Goal: Navigation & Orientation: Find specific page/section

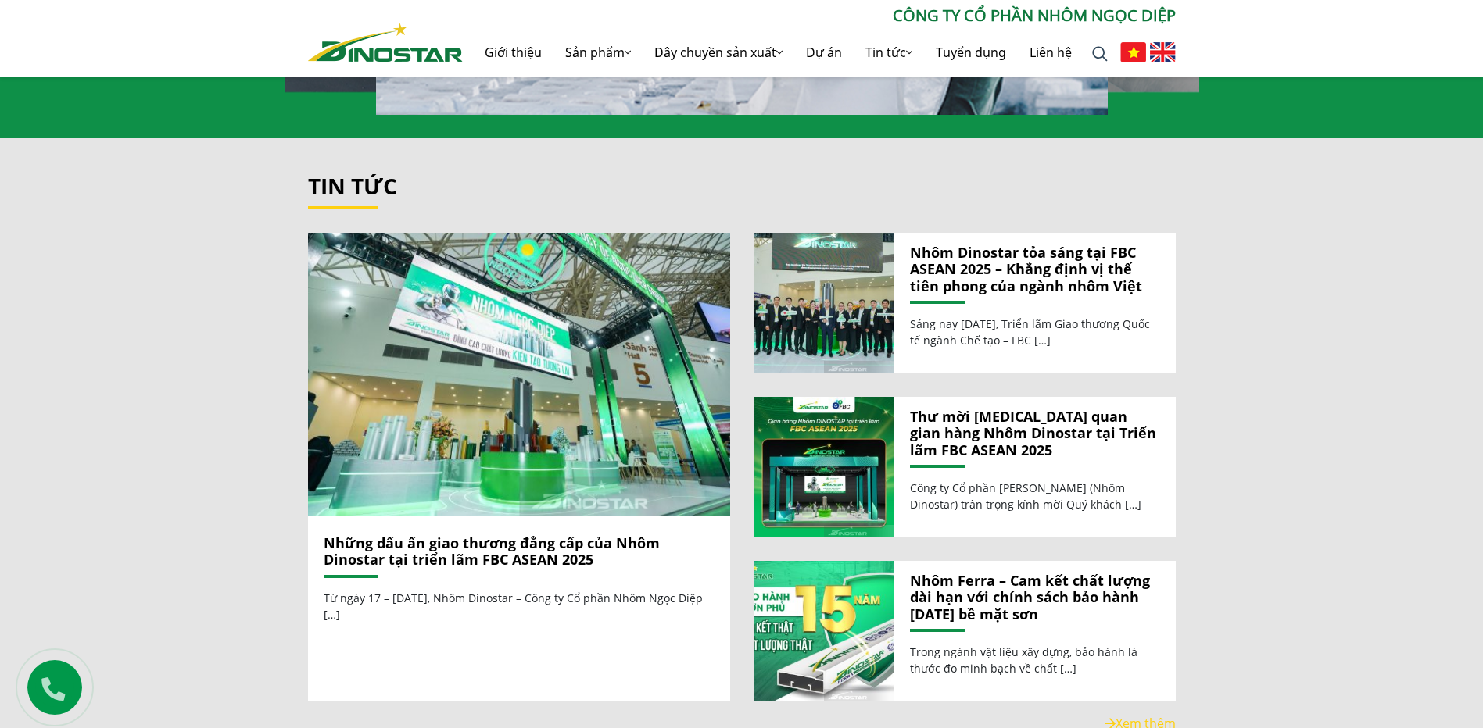
scroll to position [1641, 0]
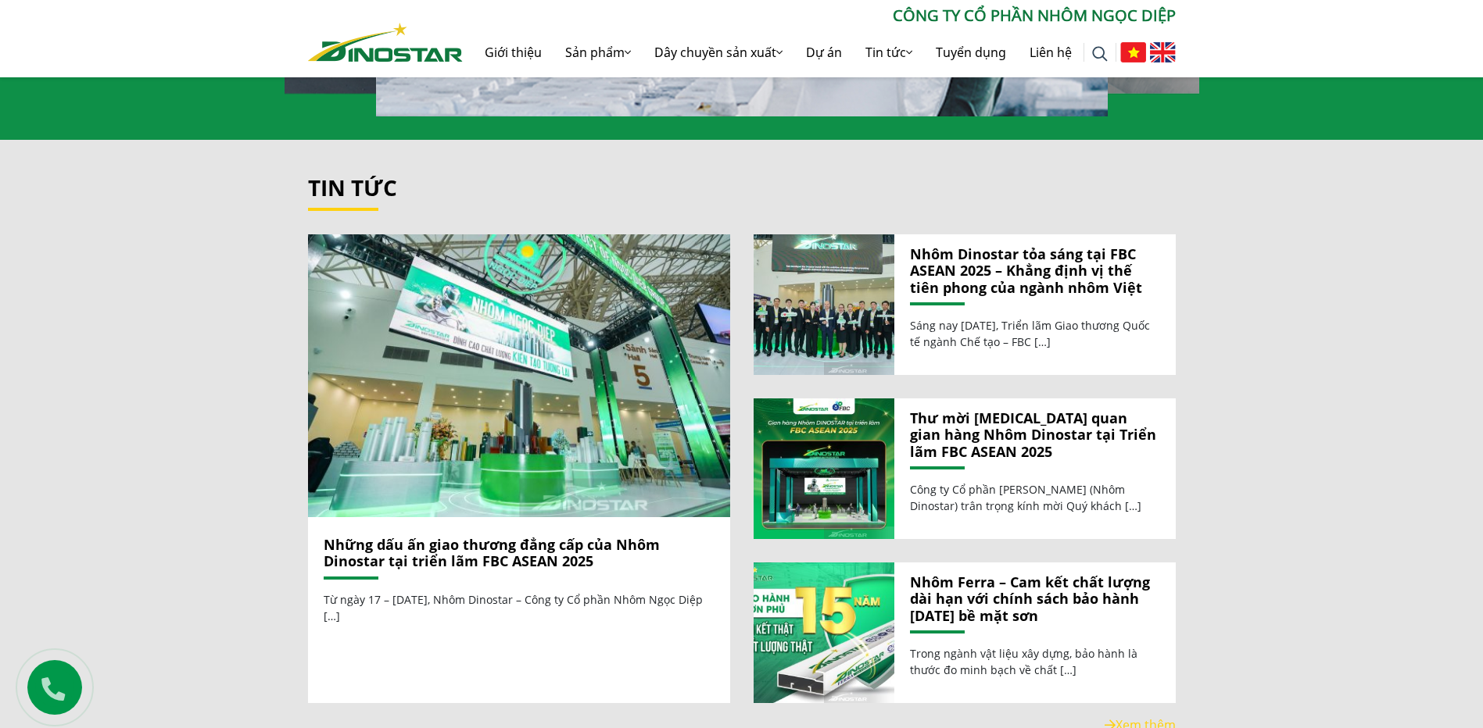
click at [1152, 717] on link "Xem thêm" at bounding box center [1139, 725] width 71 height 17
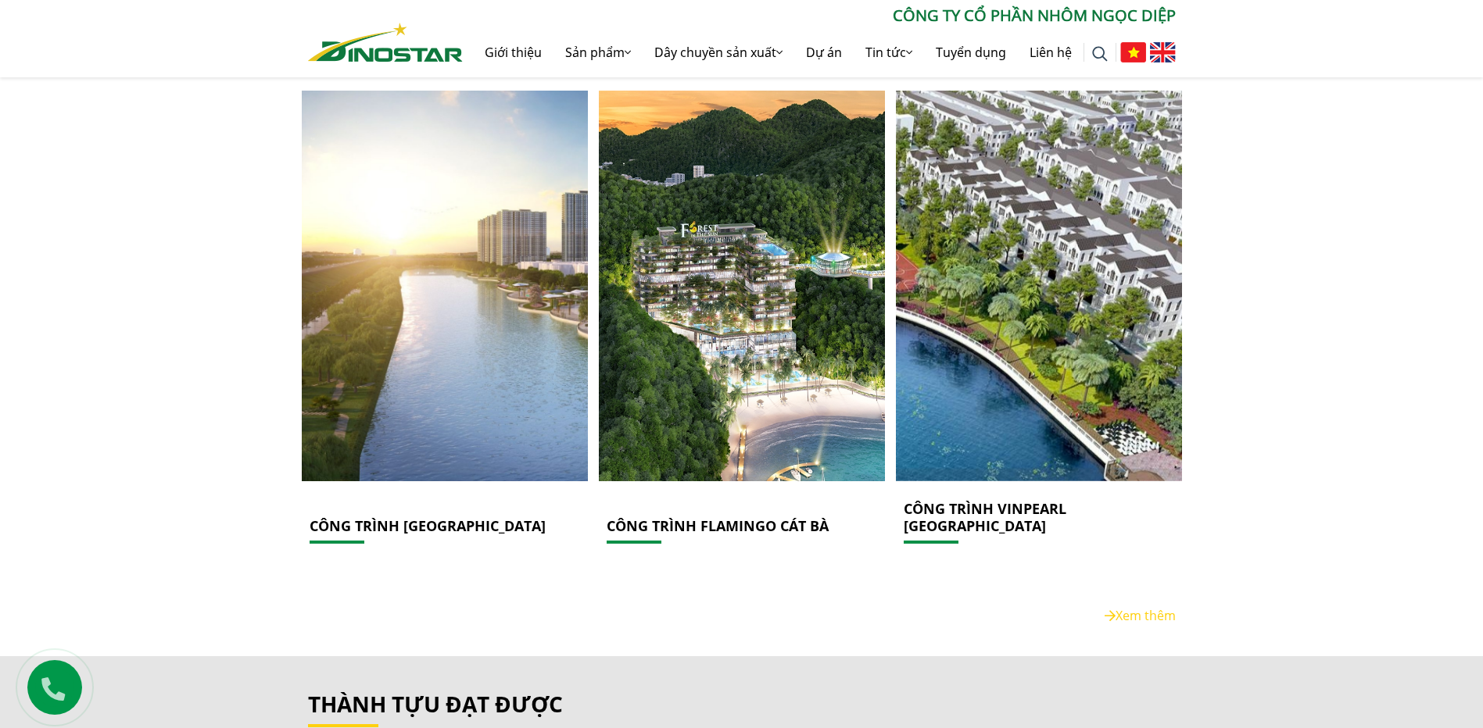
scroll to position [2188, 0]
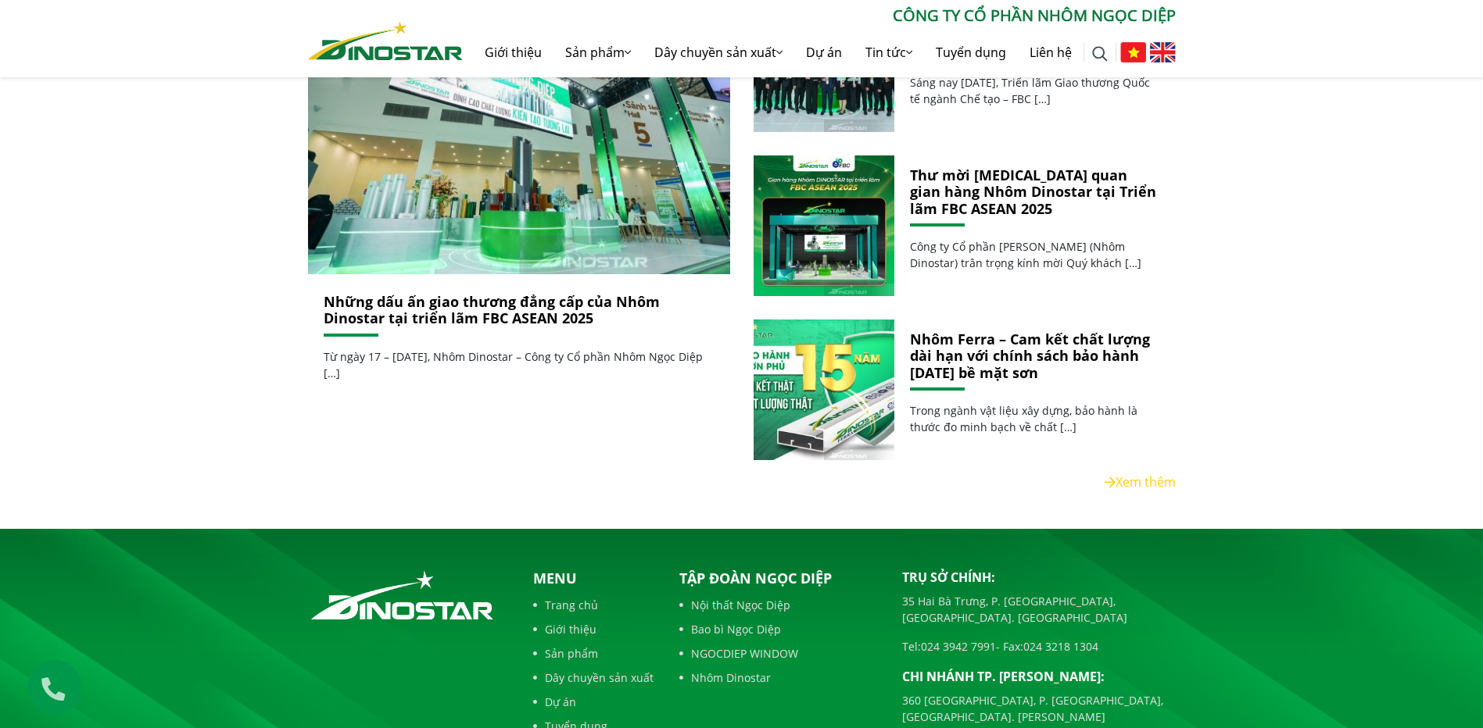
scroll to position [625, 0]
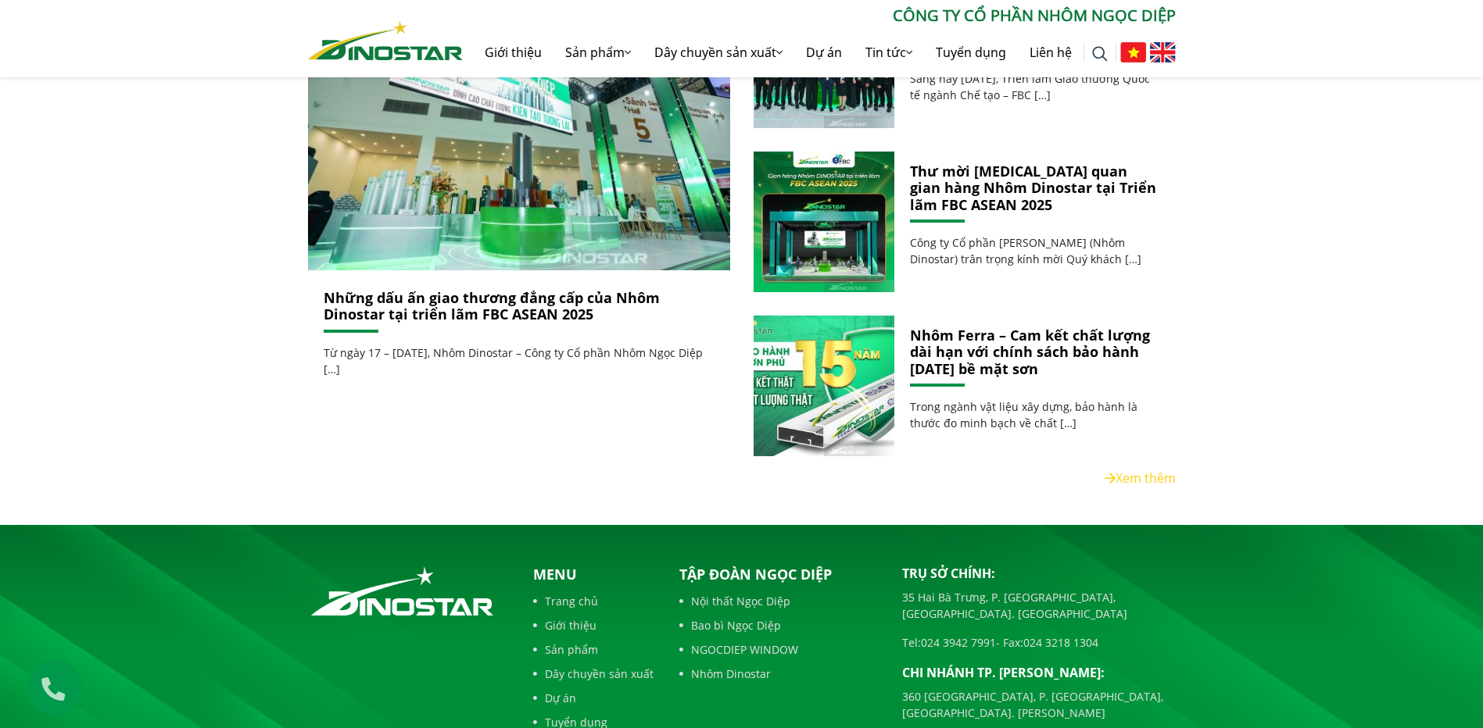
click at [1118, 481] on link "Xem thêm" at bounding box center [1139, 478] width 71 height 17
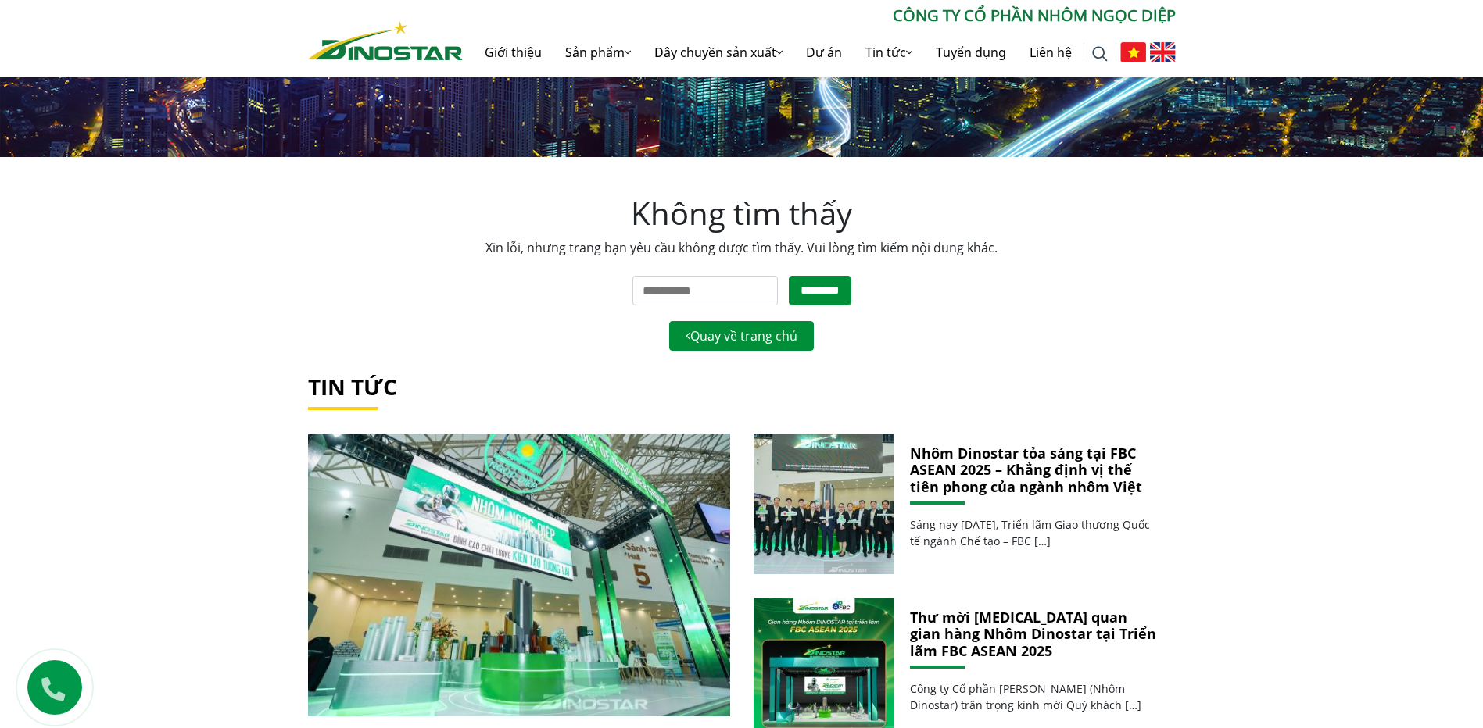
scroll to position [78, 0]
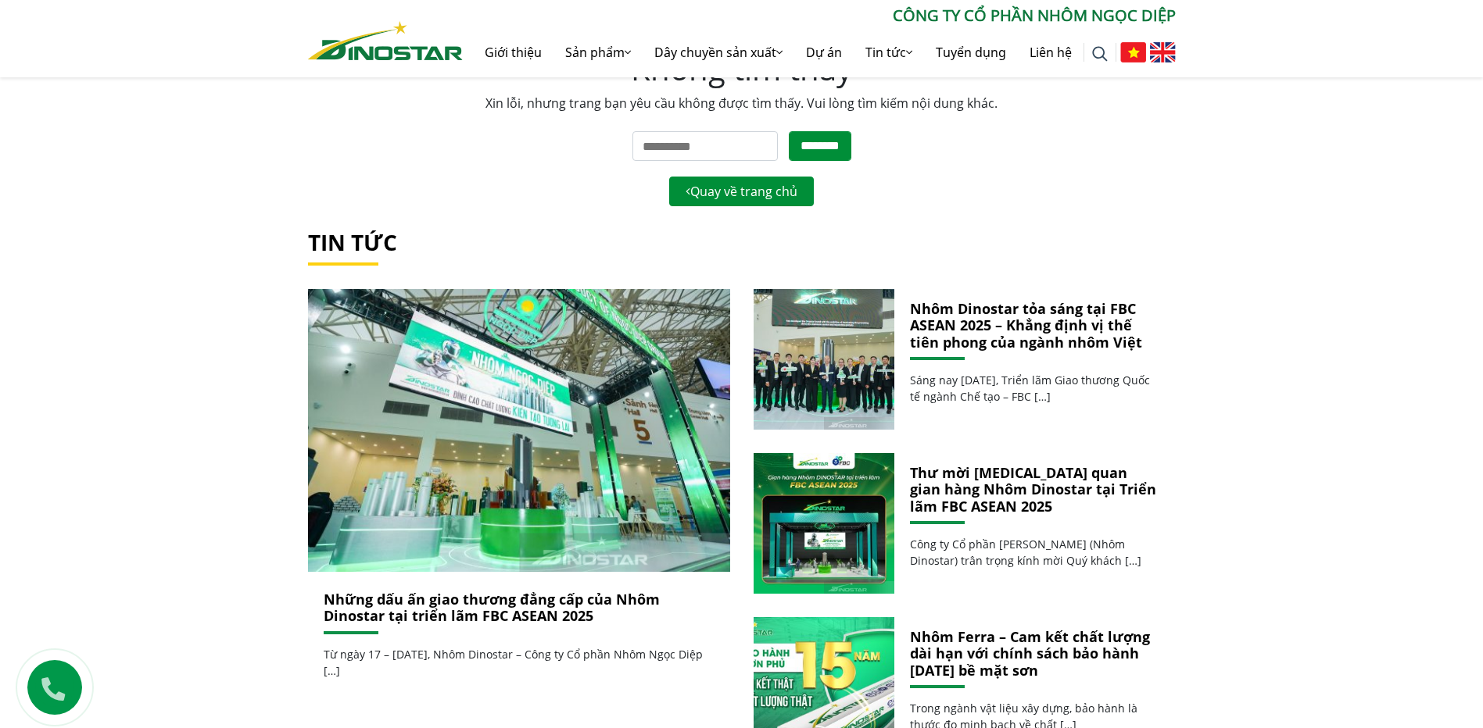
scroll to position [313, 0]
